Goal: Transaction & Acquisition: Download file/media

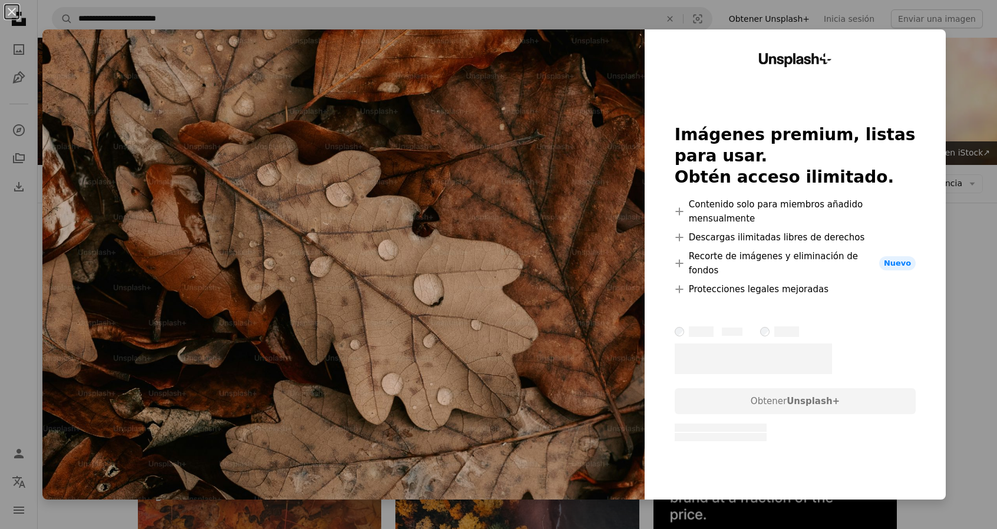
scroll to position [6584, 0]
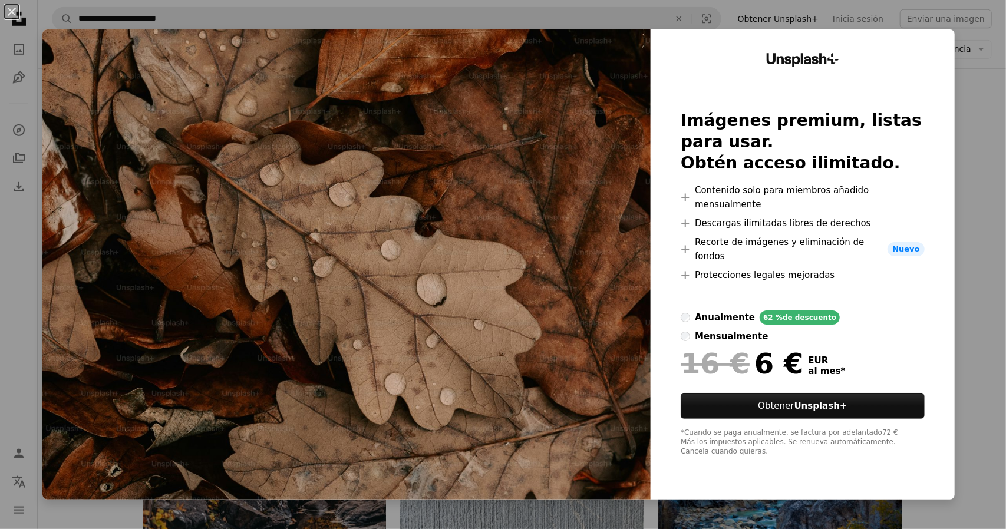
click at [977, 253] on div "An X shape Unsplash+ Imágenes premium, listas para usar. Obtén acceso ilimitado…" at bounding box center [503, 264] width 1006 height 529
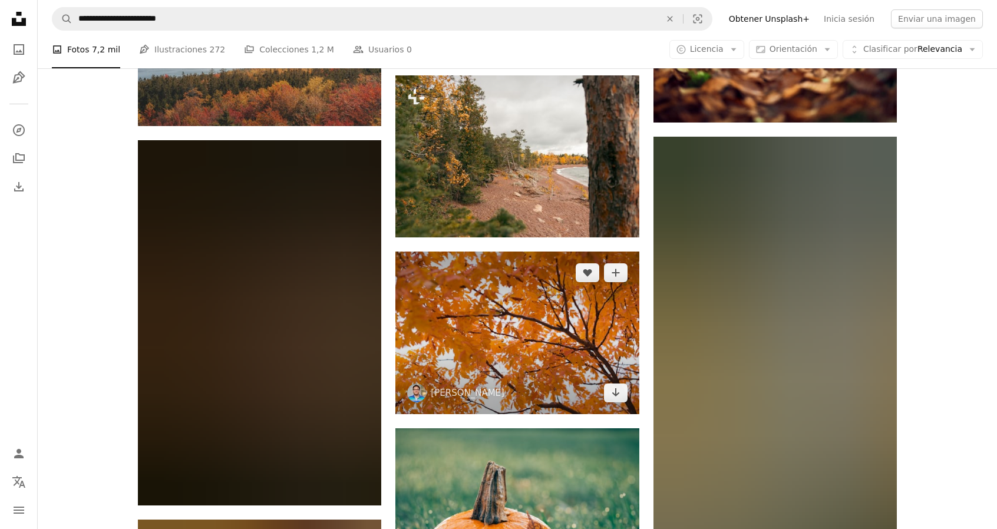
scroll to position [10355, 0]
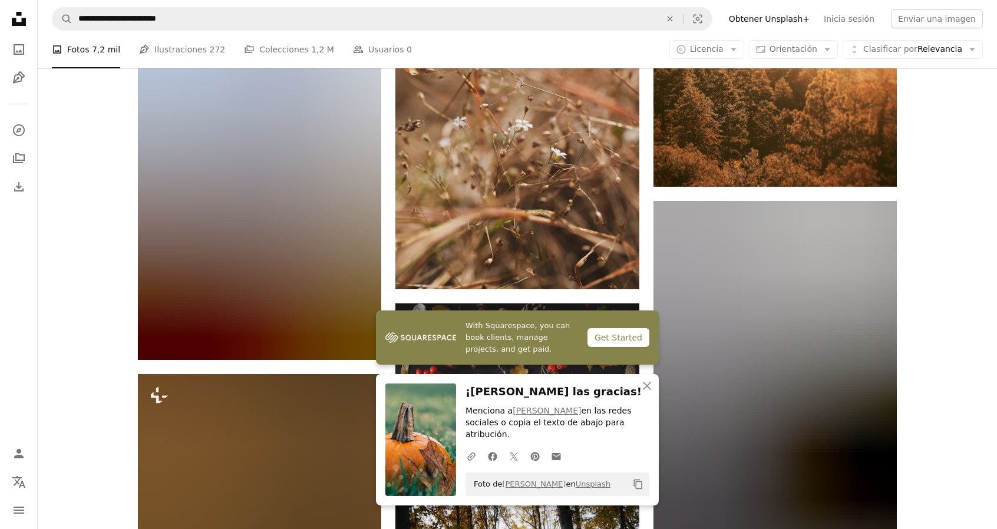
scroll to position [11062, 0]
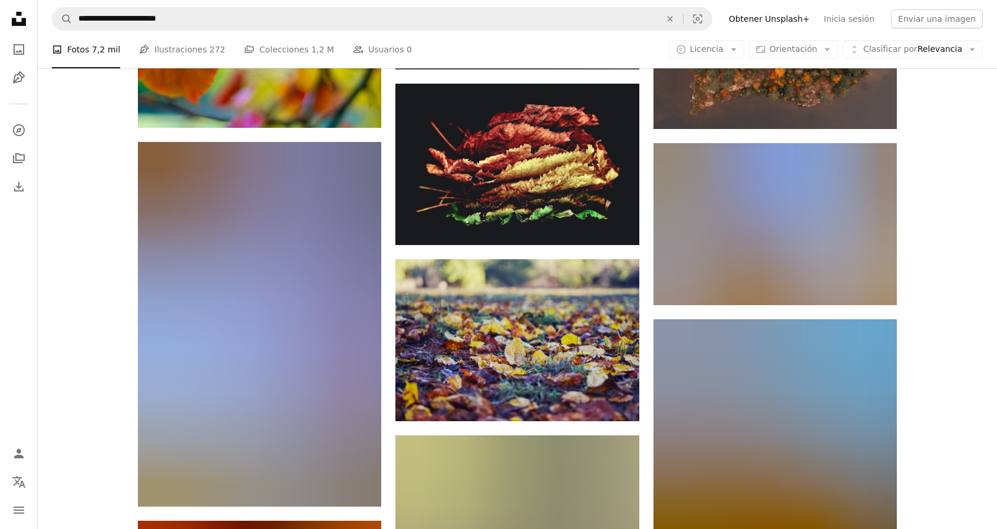
scroll to position [18427, 0]
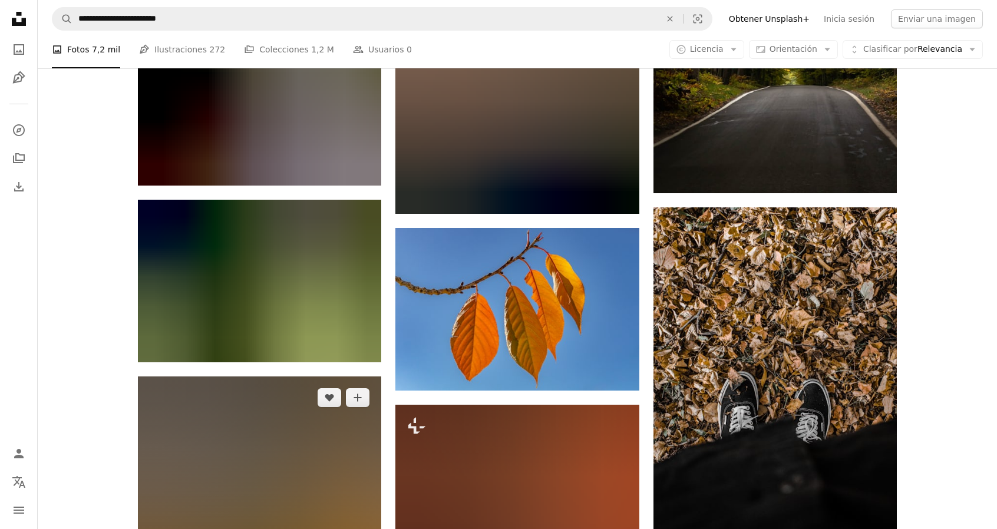
scroll to position [24556, 0]
